Goal: Find specific page/section

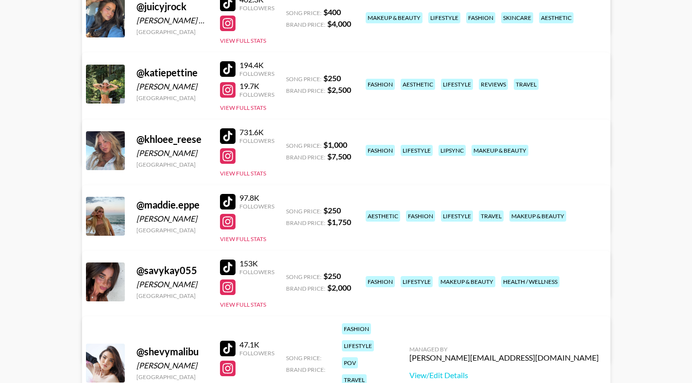
scroll to position [421, 0]
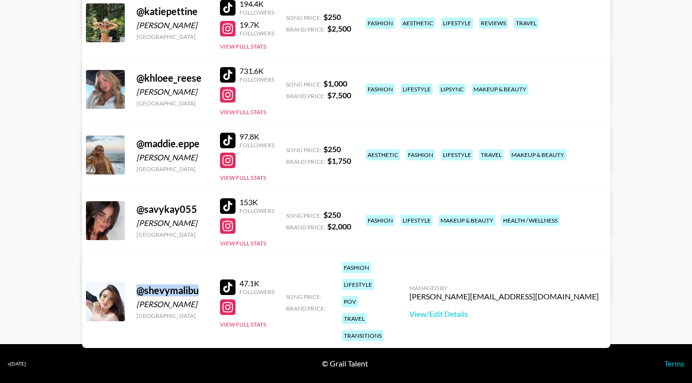
drag, startPoint x: 198, startPoint y: 276, endPoint x: 137, endPoint y: 278, distance: 60.2
click at [137, 284] on div "@ shevymalibu" at bounding box center [172, 290] width 72 height 12
copy div "@ shevymalibu"
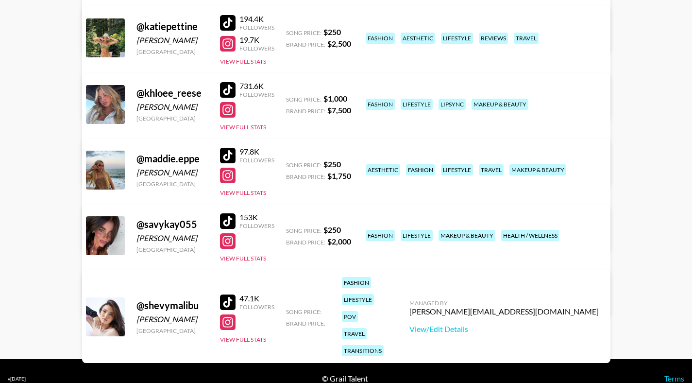
scroll to position [408, 0]
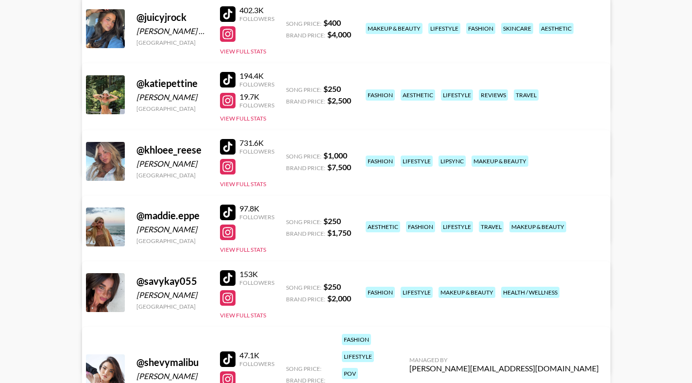
scroll to position [348, 0]
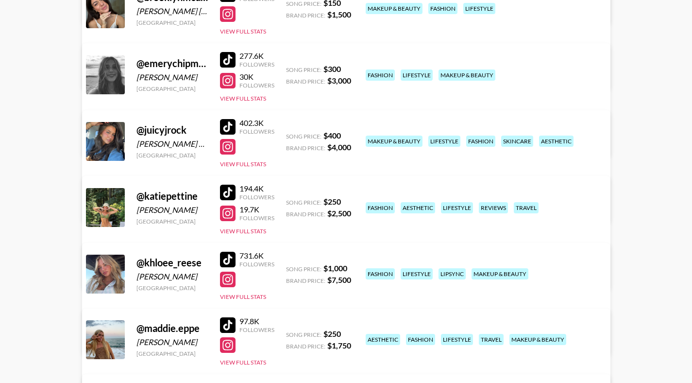
scroll to position [62, 0]
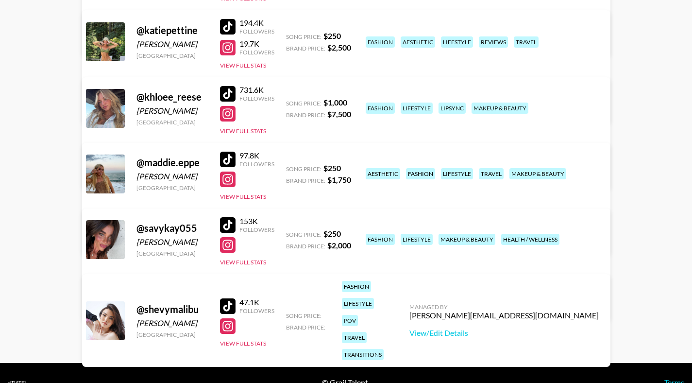
scroll to position [421, 0]
